Goal: Task Accomplishment & Management: Complete application form

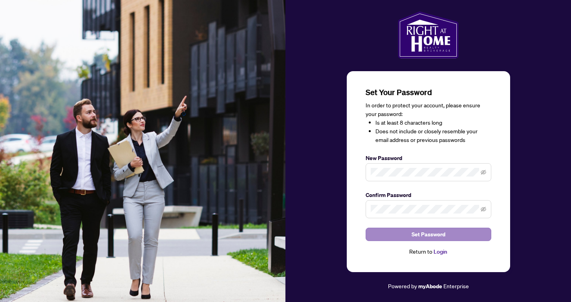
click at [428, 234] on span "Set Password" at bounding box center [429, 234] width 34 height 13
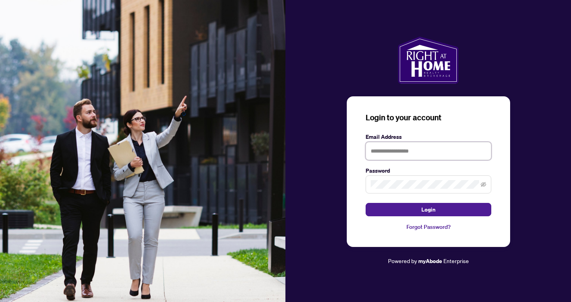
type input "**********"
click at [428, 209] on span "Login" at bounding box center [428, 209] width 14 height 13
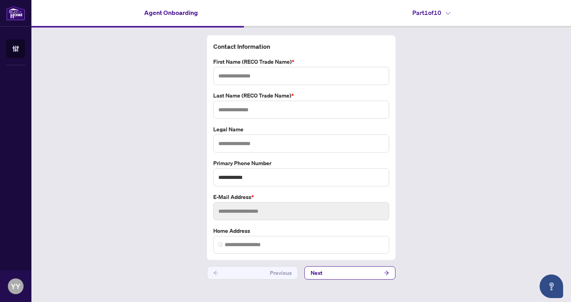
type input "***"
type input "**********"
click at [306, 247] on span "**********" at bounding box center [301, 245] width 176 height 18
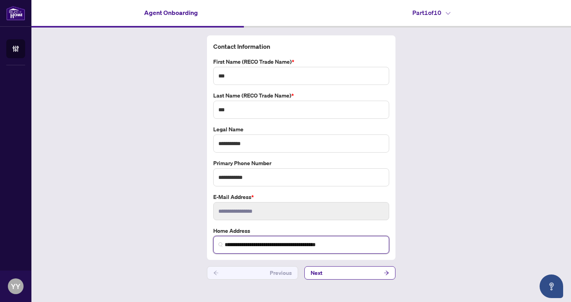
click at [306, 247] on span "**********" at bounding box center [301, 245] width 176 height 18
drag, startPoint x: 354, startPoint y: 240, endPoint x: 165, endPoint y: 238, distance: 189.7
click at [165, 238] on div "**********" at bounding box center [301, 157] width 540 height 260
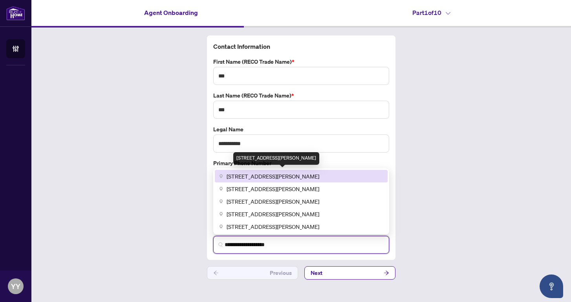
click at [297, 175] on span "[STREET_ADDRESS][PERSON_NAME]" at bounding box center [273, 176] width 93 height 9
type input "**********"
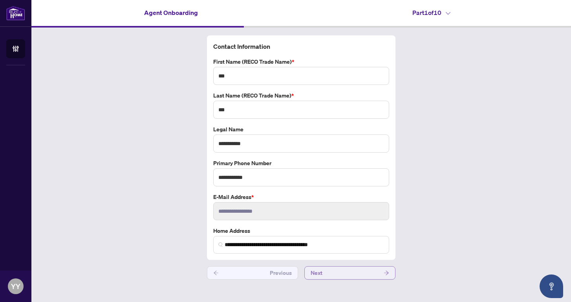
click at [362, 268] on button "Next" at bounding box center [349, 272] width 91 height 13
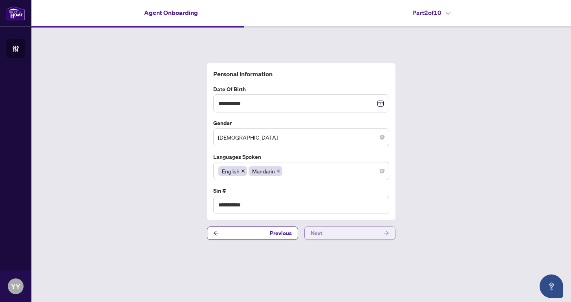
click at [347, 234] on button "Next" at bounding box center [349, 232] width 91 height 13
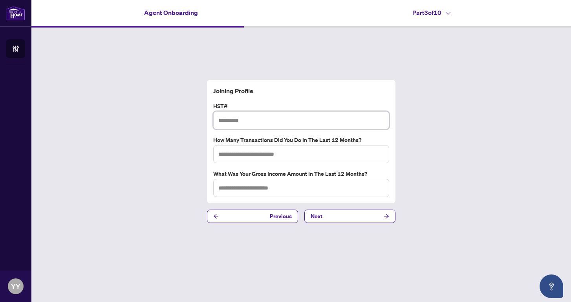
click at [247, 119] on input "text" at bounding box center [301, 120] width 176 height 18
click at [256, 155] on input "text" at bounding box center [301, 154] width 176 height 18
type input "*"
click at [259, 190] on input "text" at bounding box center [301, 188] width 176 height 18
type input "*"
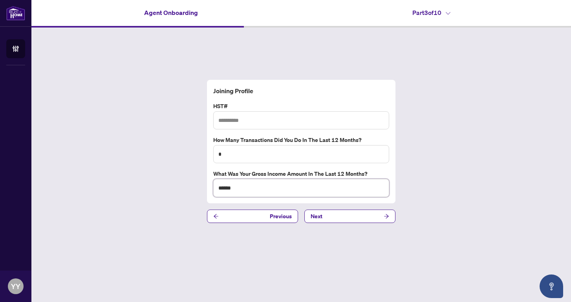
type input "******"
click at [269, 123] on input "text" at bounding box center [301, 120] width 176 height 18
type input "**********"
click at [342, 215] on button "Next" at bounding box center [349, 215] width 91 height 13
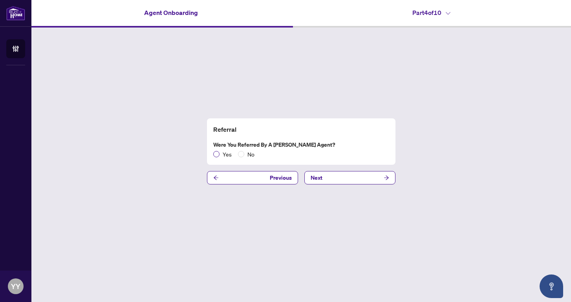
click at [220, 154] on span "Yes" at bounding box center [227, 154] width 15 height 9
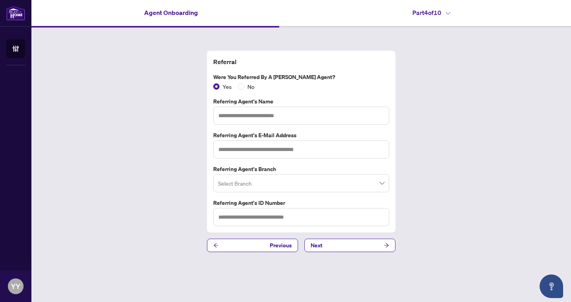
click at [429, 111] on div "Referral Were you referred by a [PERSON_NAME] Agent? Yes No Referring Agent's N…" at bounding box center [301, 150] width 540 height 247
click at [302, 115] on input "text" at bounding box center [301, 115] width 176 height 18
type input "*******"
click at [248, 181] on input "search" at bounding box center [297, 184] width 159 height 17
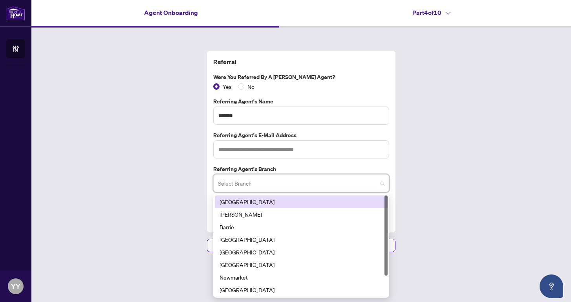
click at [245, 200] on div "[GEOGRAPHIC_DATA]" at bounding box center [301, 201] width 163 height 9
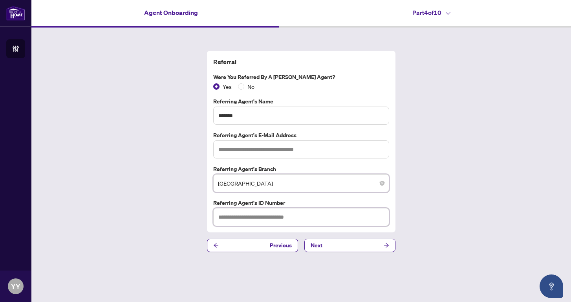
click at [243, 219] on input "text" at bounding box center [301, 217] width 176 height 18
click at [234, 214] on input "text" at bounding box center [301, 217] width 176 height 18
click at [450, 14] on icon at bounding box center [448, 13] width 5 height 3
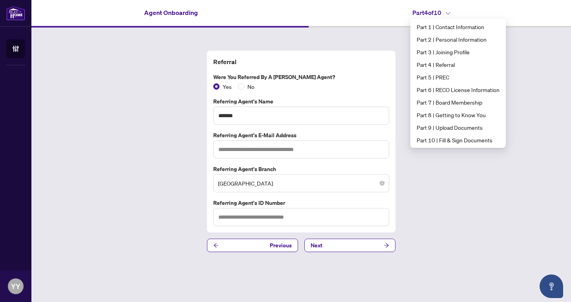
click at [469, 184] on div "Referral Were you referred by a [PERSON_NAME] Agent? Yes No Referring Agent's N…" at bounding box center [301, 150] width 540 height 247
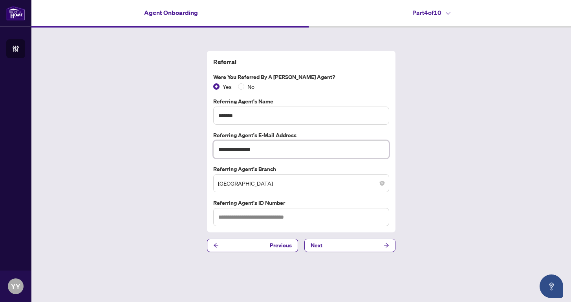
type input "**********"
click at [253, 210] on input "text" at bounding box center [301, 217] width 176 height 18
type input "****"
click at [327, 247] on button "Next" at bounding box center [349, 244] width 91 height 13
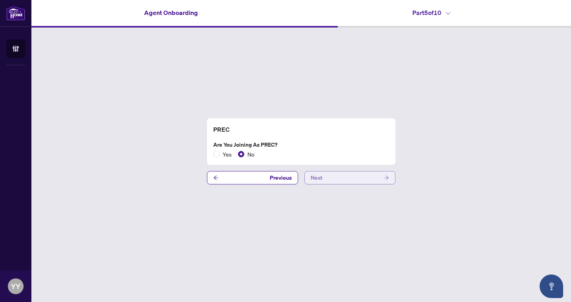
click at [340, 180] on button "Next" at bounding box center [349, 177] width 91 height 13
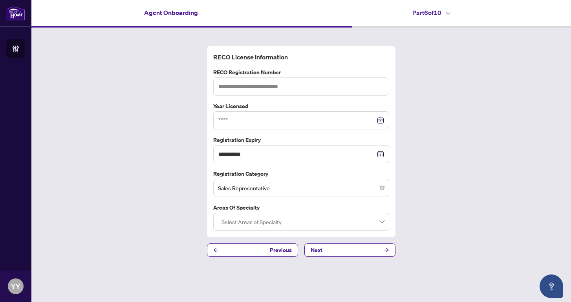
type input "*******"
click at [271, 227] on div at bounding box center [301, 221] width 166 height 14
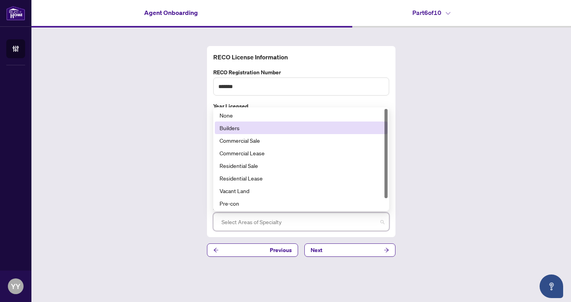
click at [244, 128] on div "Builders" at bounding box center [301, 127] width 163 height 9
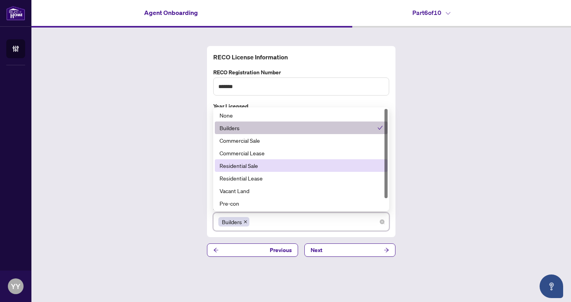
click at [250, 167] on div "Residential Sale" at bounding box center [301, 165] width 163 height 9
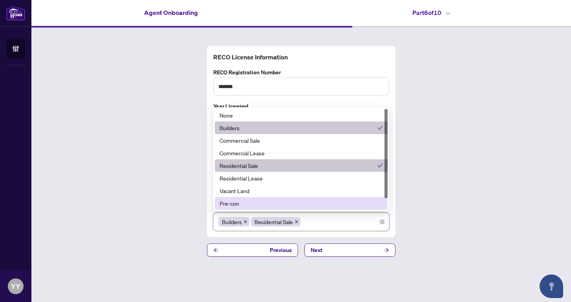
click at [439, 199] on div "**********" at bounding box center [301, 150] width 540 height 247
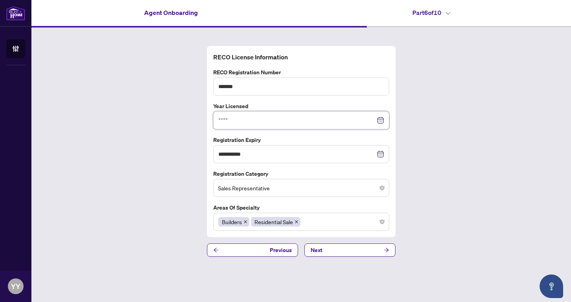
click at [247, 117] on input at bounding box center [296, 120] width 157 height 9
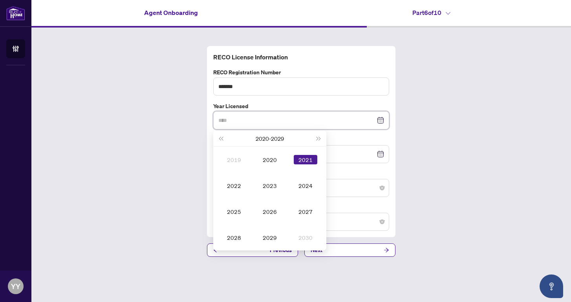
type input "****"
click at [304, 158] on div "2021" at bounding box center [306, 159] width 24 height 9
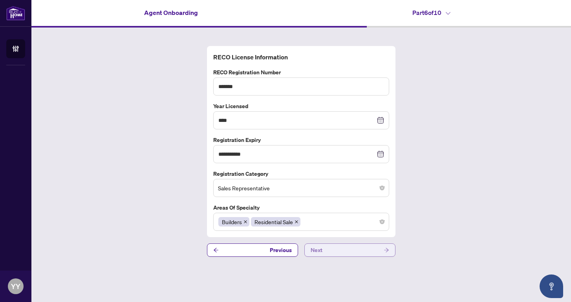
click at [344, 253] on button "Next" at bounding box center [349, 249] width 91 height 13
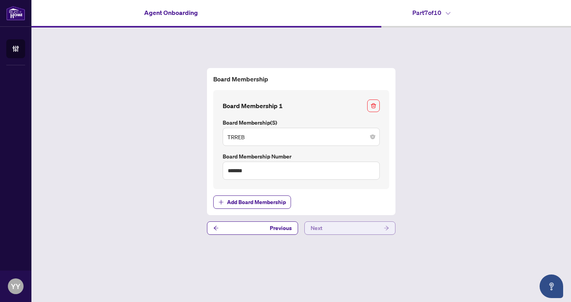
click at [326, 227] on button "Next" at bounding box center [349, 227] width 91 height 13
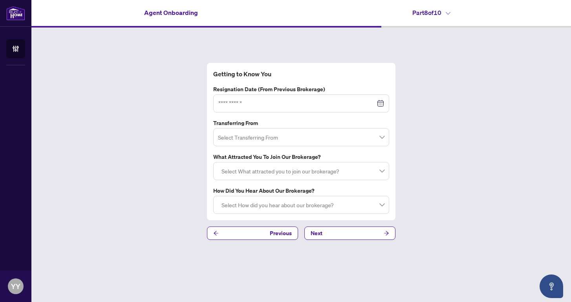
click at [271, 132] on input "search" at bounding box center [297, 138] width 159 height 17
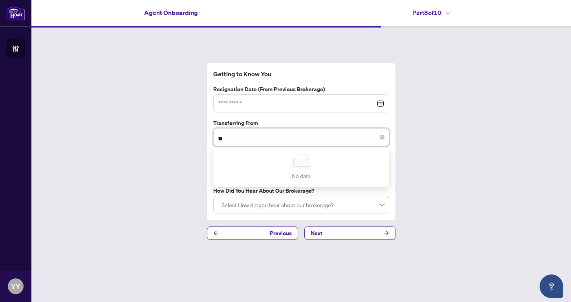
type input "*"
type input "*********"
click at [271, 99] on input at bounding box center [296, 103] width 157 height 9
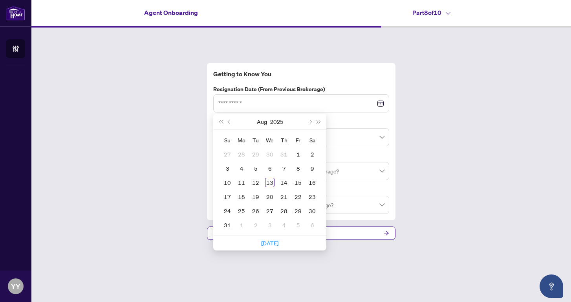
click at [445, 157] on div "Getting to Know You Resignation Date (from previous brokerage) [DATE] Su Mo Tu …" at bounding box center [301, 150] width 540 height 247
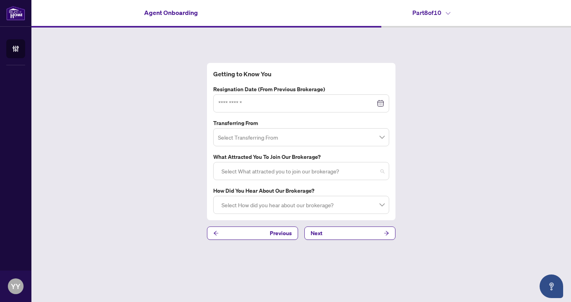
click at [377, 172] on div at bounding box center [301, 171] width 166 height 14
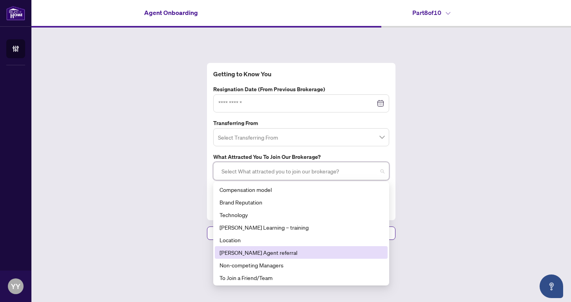
click at [280, 251] on div "[PERSON_NAME] Agent referral" at bounding box center [301, 252] width 163 height 9
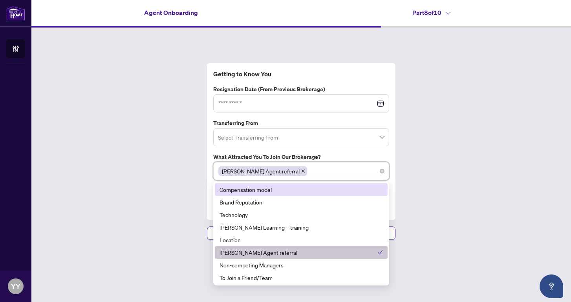
click at [443, 171] on div "Getting to Know You Resignation Date (from previous brokerage) [DATE] Su Mo Tu …" at bounding box center [301, 150] width 540 height 247
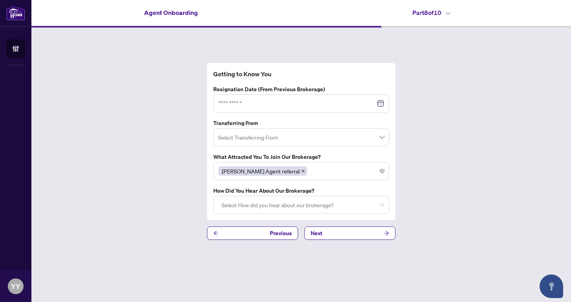
click at [300, 198] on div at bounding box center [301, 205] width 166 height 14
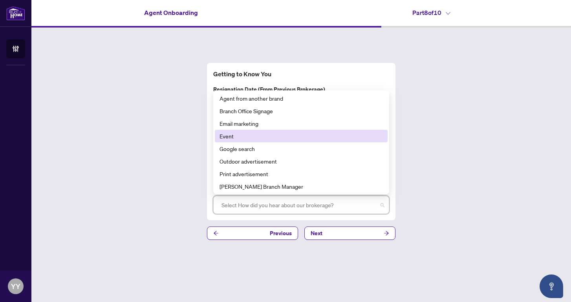
click at [152, 173] on div "Getting to Know You Resignation Date (from previous brokerage) [DATE] Su Mo Tu …" at bounding box center [301, 150] width 540 height 247
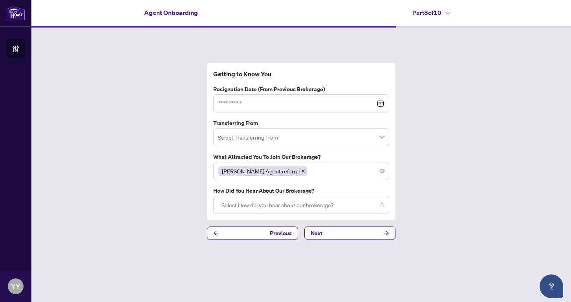
click at [268, 205] on div at bounding box center [301, 205] width 166 height 14
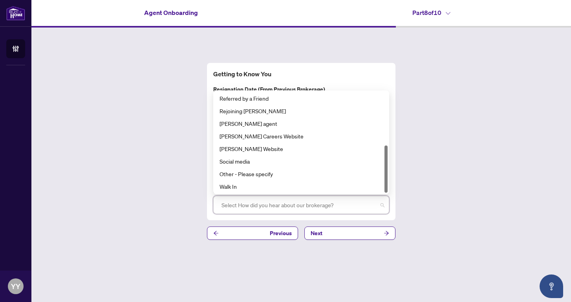
scroll to position [113, 0]
drag, startPoint x: 386, startPoint y: 112, endPoint x: 384, endPoint y: 183, distance: 71.1
click at [384, 183] on div "[PERSON_NAME] Staff Member Referred by a Friend Rejoining [PERSON_NAME] [PERSON…" at bounding box center [301, 142] width 173 height 101
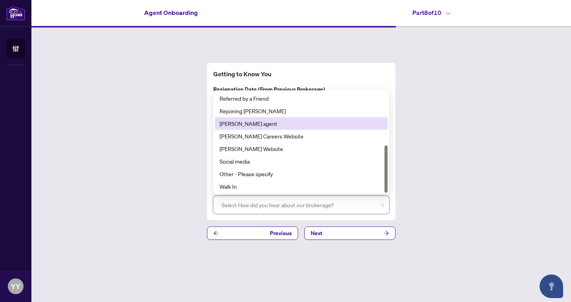
click at [264, 121] on div "[PERSON_NAME] agent" at bounding box center [301, 123] width 163 height 9
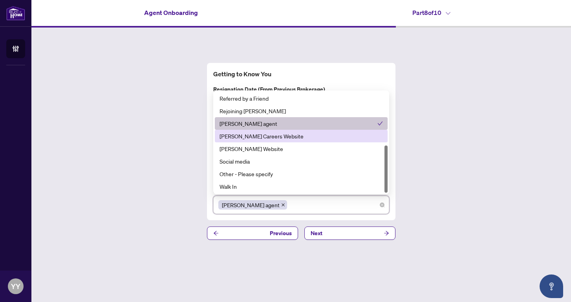
click at [145, 158] on div "Getting to Know You Resignation Date (from previous brokerage) [DATE] Su Mo Tu …" at bounding box center [301, 150] width 540 height 247
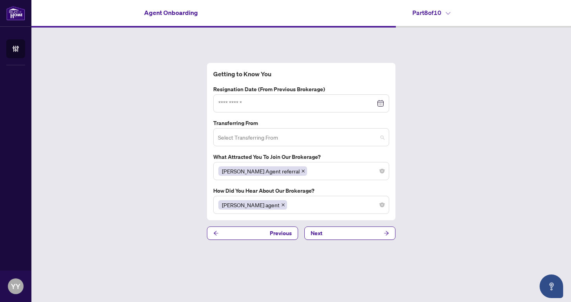
click at [230, 139] on input "search" at bounding box center [297, 138] width 159 height 17
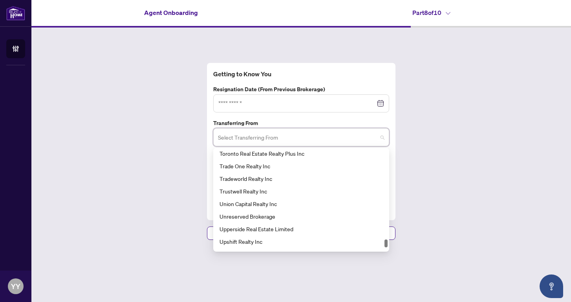
scroll to position [4471, 0]
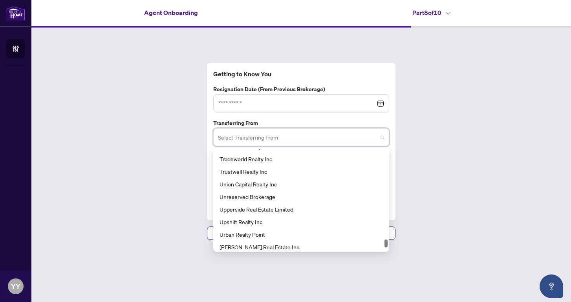
drag, startPoint x: 386, startPoint y: 153, endPoint x: 397, endPoint y: 243, distance: 90.9
click at [397, 243] on div "Getting to Know You Resignation Date (from previous brokerage) [DATE] Su Mo Tu …" at bounding box center [301, 150] width 540 height 247
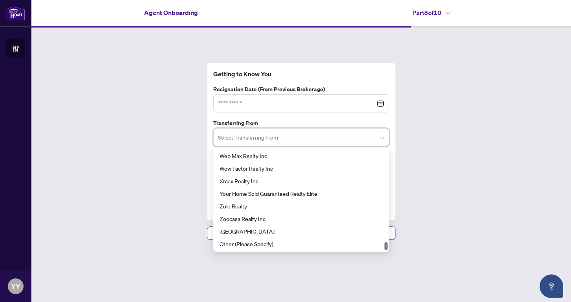
drag, startPoint x: 386, startPoint y: 241, endPoint x: 387, endPoint y: 256, distance: 15.0
click at [387, 256] on div "Getting to Know You Resignation Date (from previous brokerage) [DATE] Su Mo Tu …" at bounding box center [301, 150] width 540 height 247
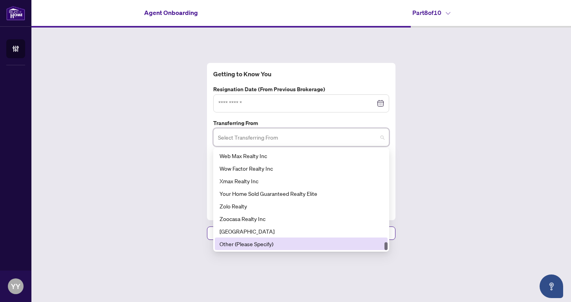
click at [305, 243] on div "Other (Please Specify)" at bounding box center [301, 243] width 163 height 9
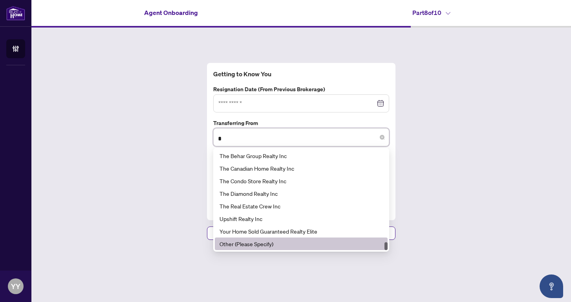
scroll to position [1194, 0]
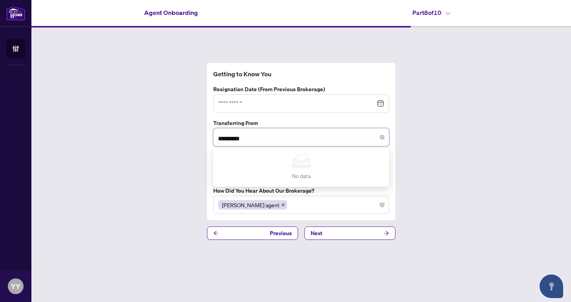
type input "*********"
click at [491, 151] on div "Getting to Know You Resignation Date (from previous brokerage) [DATE] Su Mo Tu …" at bounding box center [301, 150] width 540 height 247
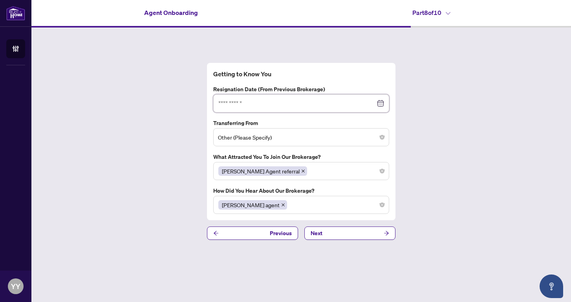
click at [267, 103] on input at bounding box center [296, 103] width 157 height 9
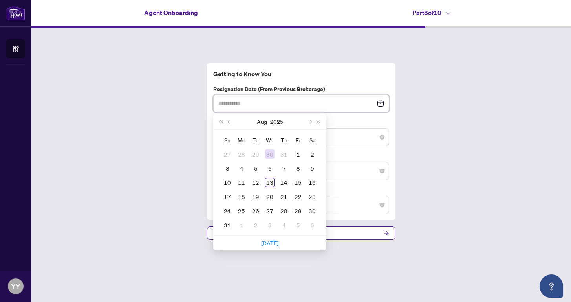
type input "**********"
click at [268, 158] on div "30" at bounding box center [269, 153] width 9 height 9
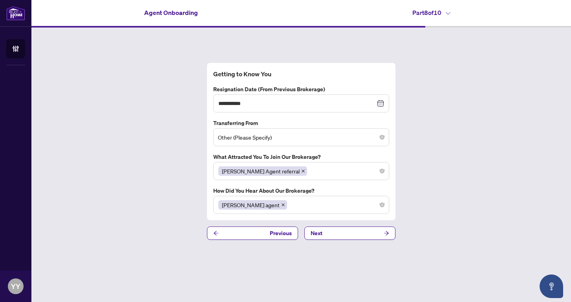
click at [430, 164] on div "**********" at bounding box center [301, 150] width 540 height 247
click at [317, 230] on span "Next" at bounding box center [317, 233] width 12 height 13
click at [330, 233] on button "Next" at bounding box center [349, 232] width 91 height 13
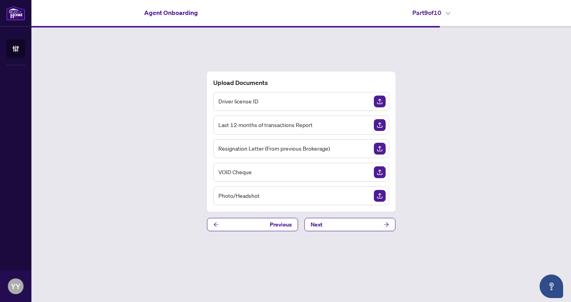
click at [267, 101] on div "Driver license ID" at bounding box center [301, 101] width 176 height 19
click at [379, 170] on img "Upload Document" at bounding box center [380, 172] width 12 height 12
click at [380, 127] on img "Upload Document" at bounding box center [380, 125] width 12 height 12
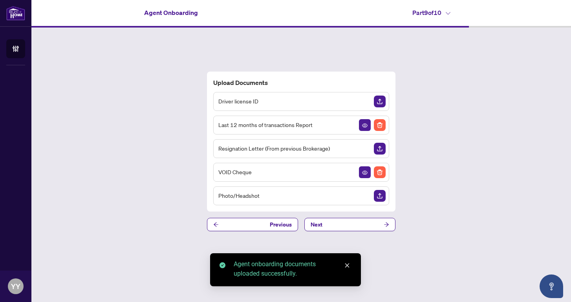
click at [288, 101] on div "Driver license ID" at bounding box center [301, 101] width 176 height 19
click at [377, 101] on img "Upload Document" at bounding box center [380, 101] width 12 height 12
click at [361, 225] on button "Next" at bounding box center [349, 224] width 91 height 13
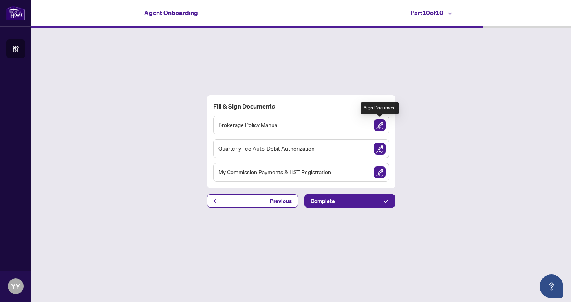
click at [381, 128] on img "Sign Document" at bounding box center [380, 125] width 12 height 12
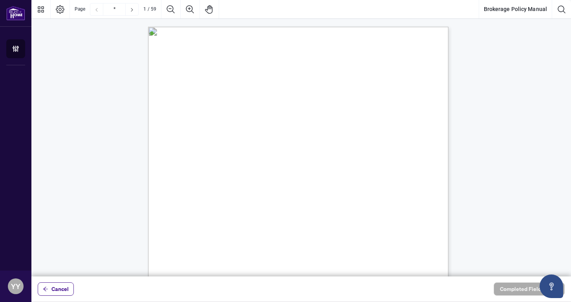
type input "**"
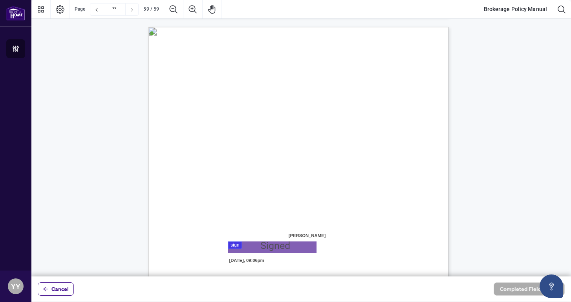
click at [295, 240] on span "[PERSON_NAME]" at bounding box center [306, 236] width 39 height 12
click at [295, 249] on div at bounding box center [301, 138] width 540 height 276
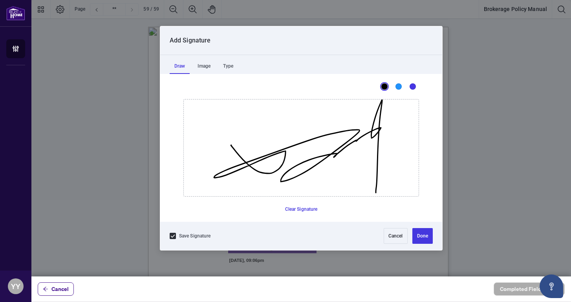
drag, startPoint x: 232, startPoint y: 146, endPoint x: 372, endPoint y: 160, distance: 140.8
click at [421, 235] on button "Done" at bounding box center [422, 236] width 20 height 16
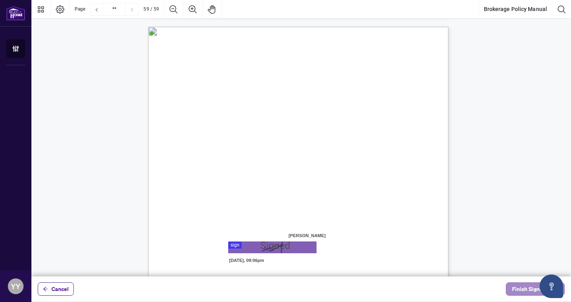
click at [516, 290] on span "Finish Signing" at bounding box center [529, 288] width 35 height 13
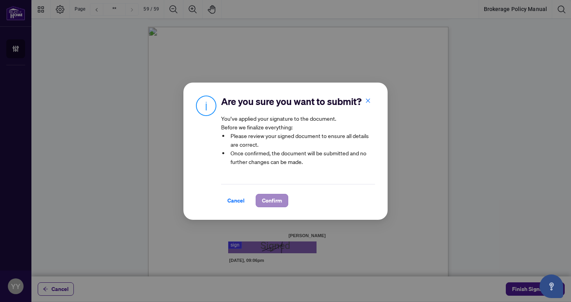
click at [275, 198] on span "Confirm" at bounding box center [272, 200] width 20 height 13
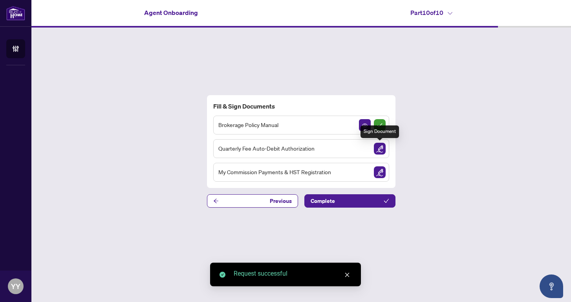
click at [382, 150] on img "Sign Document" at bounding box center [380, 149] width 12 height 12
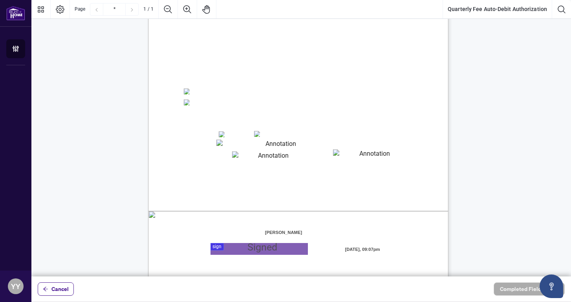
scroll to position [123, 0]
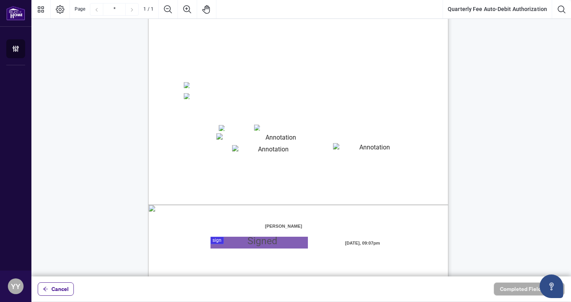
click at [241, 137] on textarea "01K2JGD77FW19Q6B7DR2MM7QHV" at bounding box center [277, 139] width 123 height 12
click at [229, 135] on textarea "01K2JGD77FW19Q6B7DR2MM7QHV" at bounding box center [277, 139] width 123 height 12
click at [255, 148] on textarea "01K2JGDM15NRDX3BRW1VTQAPYT" at bounding box center [270, 151] width 77 height 12
click at [231, 140] on textarea "01K2JGD77FW19Q6B7DR2MM7QHV" at bounding box center [277, 139] width 123 height 12
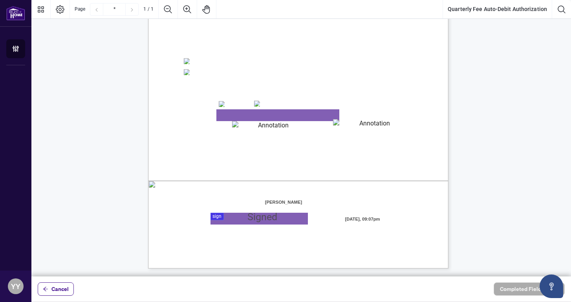
click at [239, 218] on div at bounding box center [301, 138] width 540 height 276
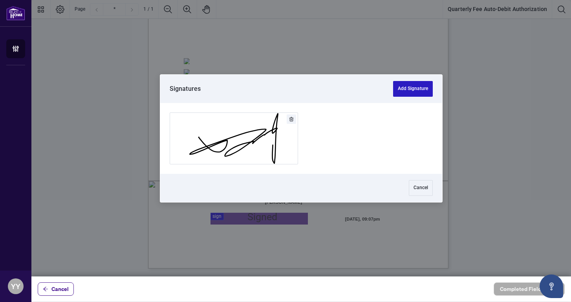
click at [408, 88] on button "Add Signature" at bounding box center [413, 89] width 40 height 16
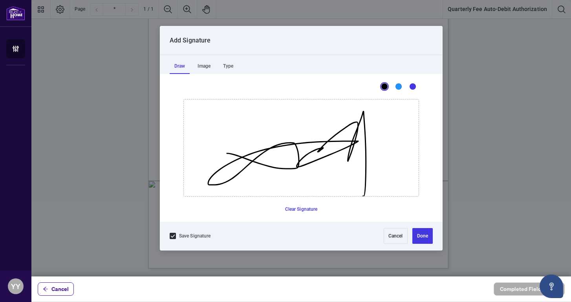
drag, startPoint x: 227, startPoint y: 153, endPoint x: 363, endPoint y: 239, distance: 160.6
click at [363, 237] on div "Add Signature Draw Image Type This is a canvas for drawing using a mouse or tou…" at bounding box center [301, 137] width 282 height 223
click at [420, 239] on button "Done" at bounding box center [422, 236] width 20 height 16
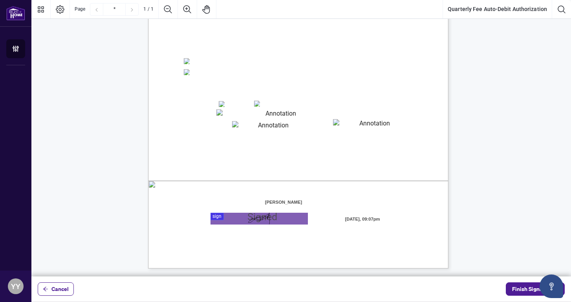
click at [350, 126] on textarea "01K2JGDE4XE4X12RT3WTRBR6AD" at bounding box center [371, 125] width 77 height 12
click at [253, 114] on textarea "01K2JGD77FW19Q6B7DR2MM7QHV" at bounding box center [277, 115] width 123 height 12
type textarea "**********"
click at [272, 128] on textarea "01K2JGDM15NRDX3BRW1VTQAPYT" at bounding box center [270, 127] width 77 height 12
type textarea "****"
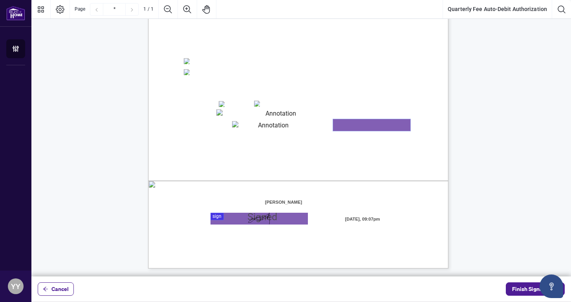
click at [374, 123] on textarea "01K2JGDE4XE4X12RT3WTRBR6AD" at bounding box center [371, 125] width 77 height 12
type textarea "***"
click at [489, 145] on div "Right at Home Realty, Brokerage Quarterly Fees Billing Authorization Quarterly …" at bounding box center [301, 70] width 540 height 397
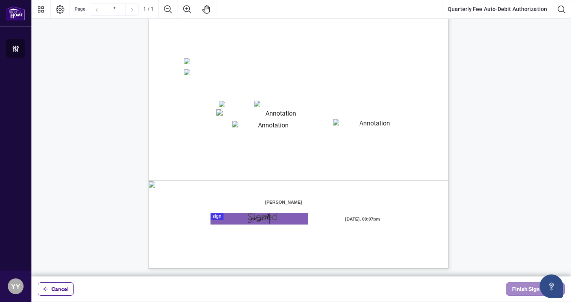
click at [524, 289] on span "Finish Signing" at bounding box center [529, 288] width 35 height 13
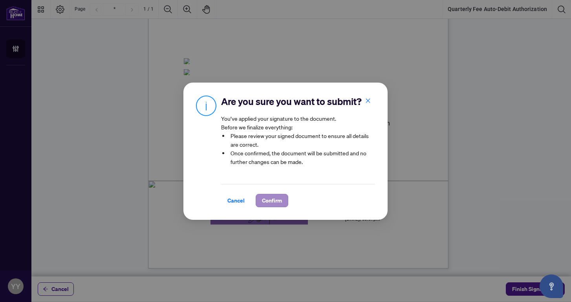
click at [275, 200] on span "Confirm" at bounding box center [272, 200] width 20 height 13
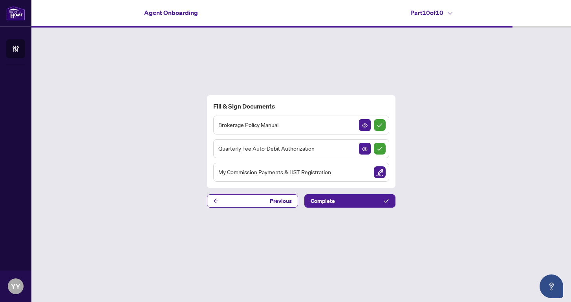
click at [380, 172] on img "Sign Document" at bounding box center [380, 172] width 12 height 12
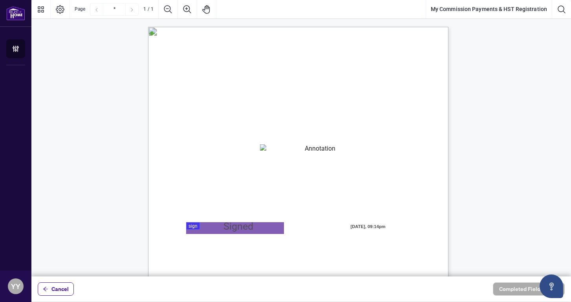
click at [294, 153] on textarea "01K2JGF54D0YD63B3BCA9Q3SYN" at bounding box center [317, 150] width 114 height 12
click at [235, 229] on div at bounding box center [301, 138] width 540 height 276
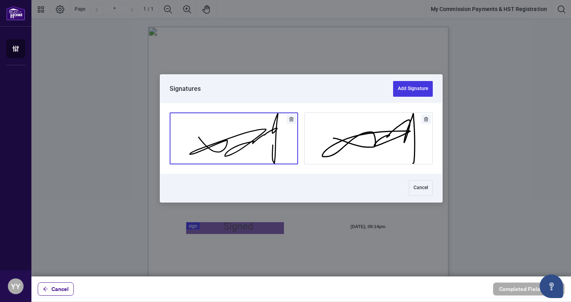
click at [264, 140] on button "Add Signature" at bounding box center [234, 138] width 128 height 51
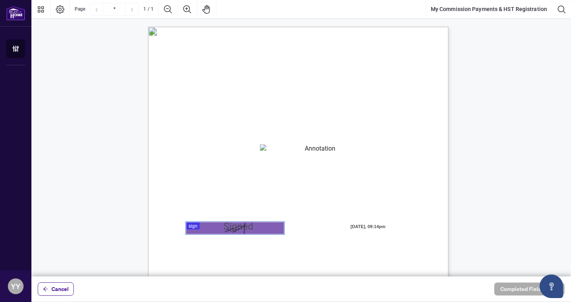
scroll to position [147, 0]
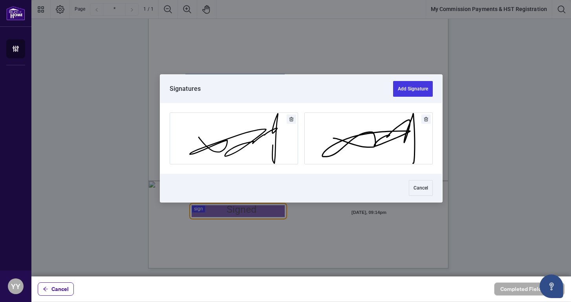
click at [254, 212] on div at bounding box center [301, 138] width 540 height 276
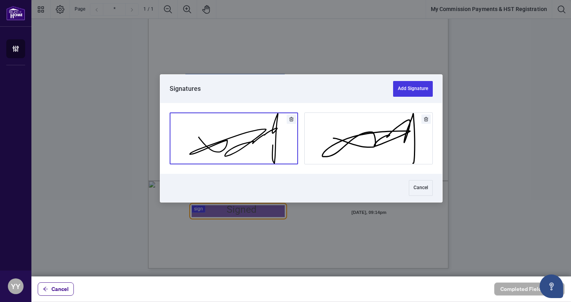
click at [236, 151] on button "Add Signature" at bounding box center [234, 138] width 128 height 51
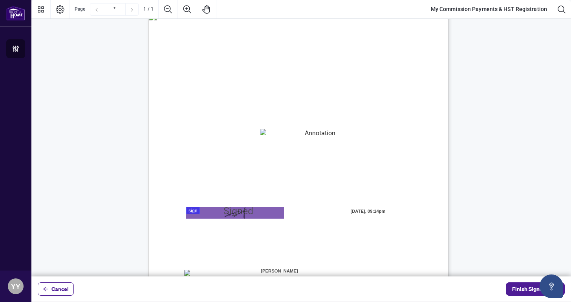
scroll to position [2, 0]
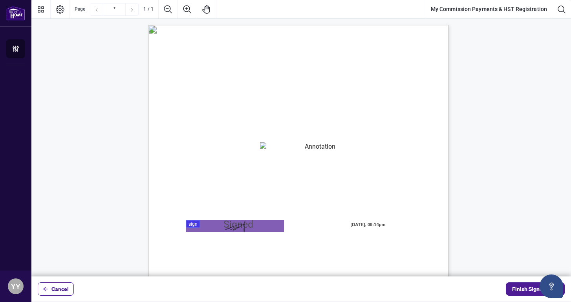
click at [297, 148] on textarea "01K2JGF54D0YD63B3BCA9Q3SYN" at bounding box center [317, 148] width 114 height 12
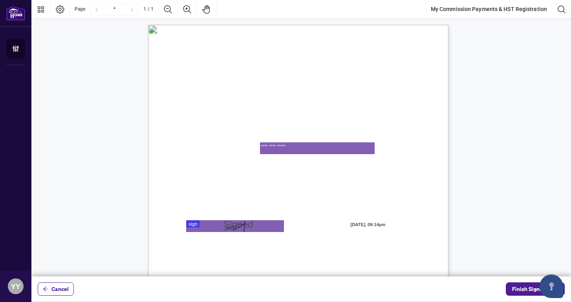
type textarea "**********"
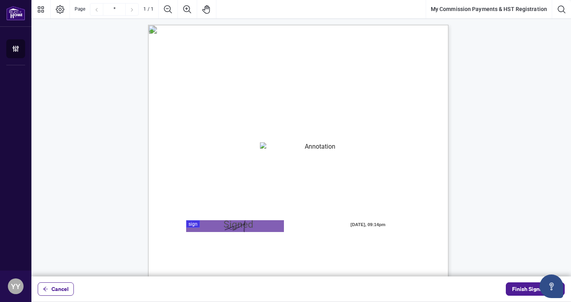
click at [507, 95] on div "MY COMMISSION PAYMENTS AND HST REGISTRATION For Right at Home Realty to pay out…" at bounding box center [301, 215] width 540 height 397
click at [457, 115] on div "MY COMMISSION PAYMENTS AND HST REGISTRATION For Right at Home Realty to pay out…" at bounding box center [301, 215] width 540 height 397
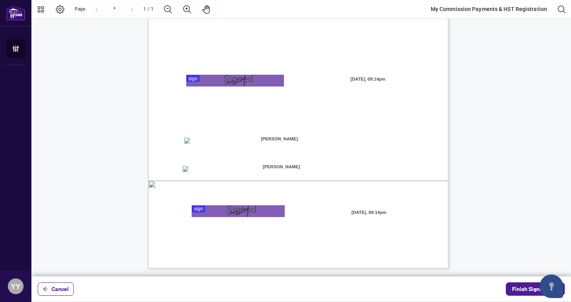
scroll to position [147, 0]
click at [520, 290] on span "Finish Signing" at bounding box center [529, 288] width 35 height 13
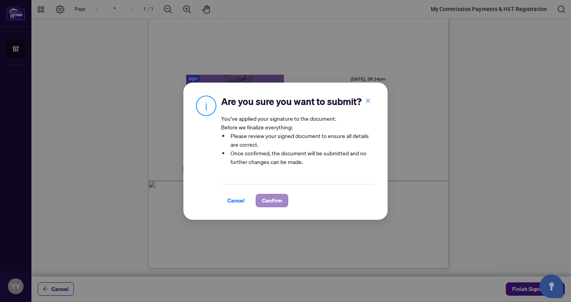
click at [273, 196] on span "Confirm" at bounding box center [272, 200] width 20 height 13
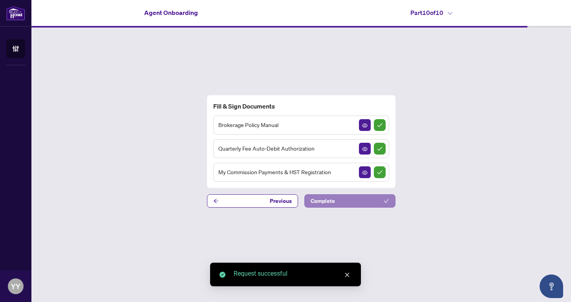
click at [362, 203] on button "Complete" at bounding box center [349, 200] width 91 height 13
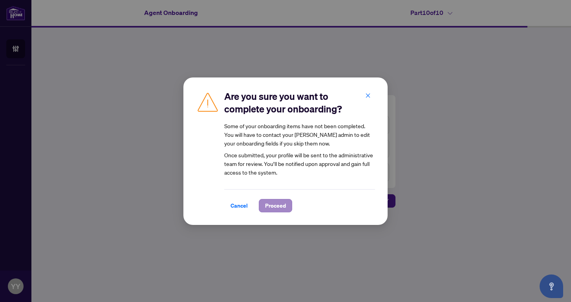
click at [278, 205] on span "Proceed" at bounding box center [275, 205] width 21 height 13
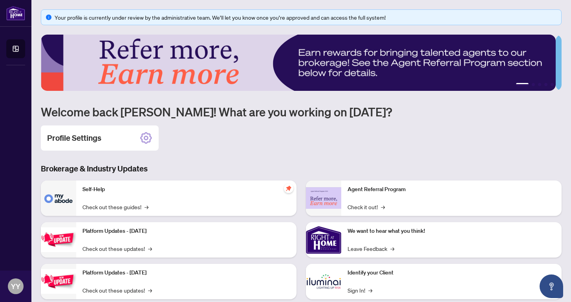
scroll to position [59, 0]
